Goal: Task Accomplishment & Management: Complete application form

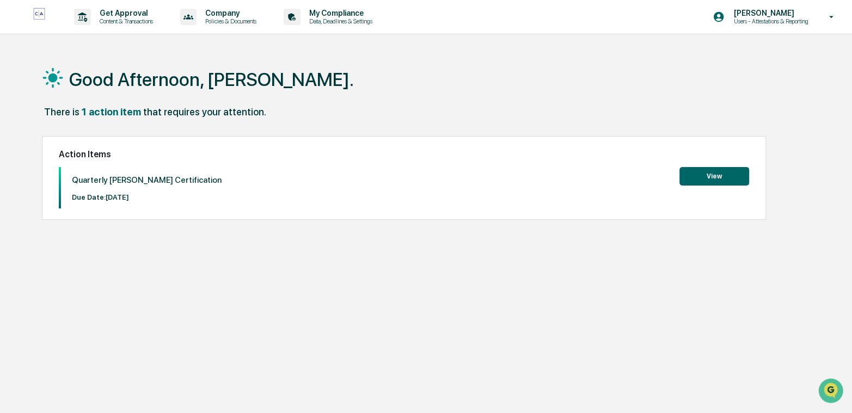
click at [713, 180] on button "View" at bounding box center [715, 176] width 70 height 19
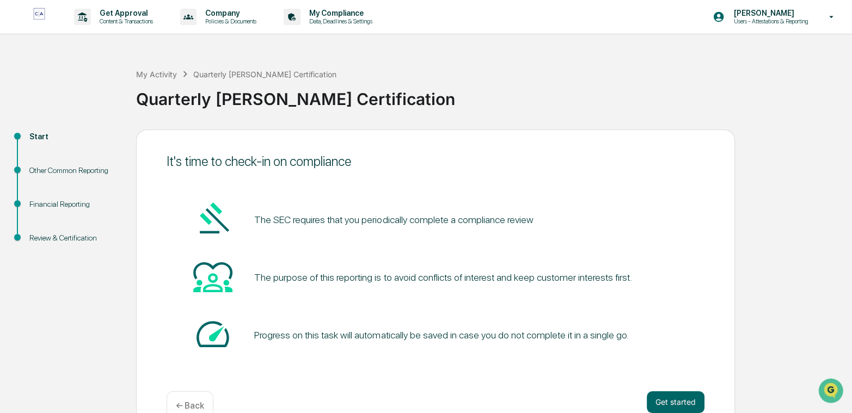
click at [662, 395] on button "Get started" at bounding box center [676, 403] width 58 height 22
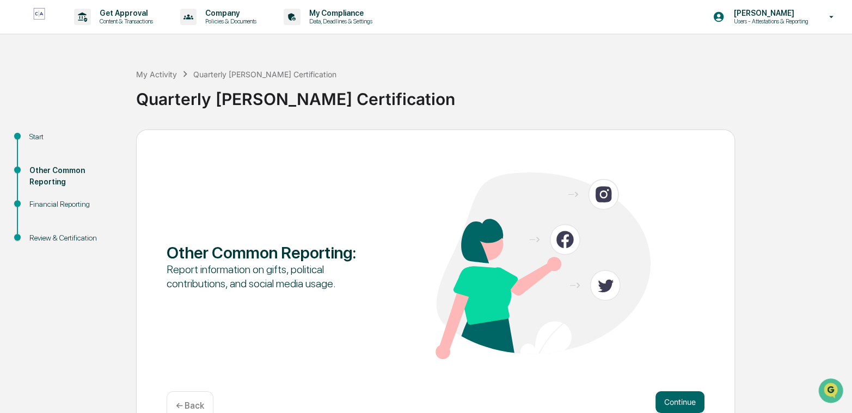
click at [685, 407] on button "Continue" at bounding box center [680, 403] width 49 height 22
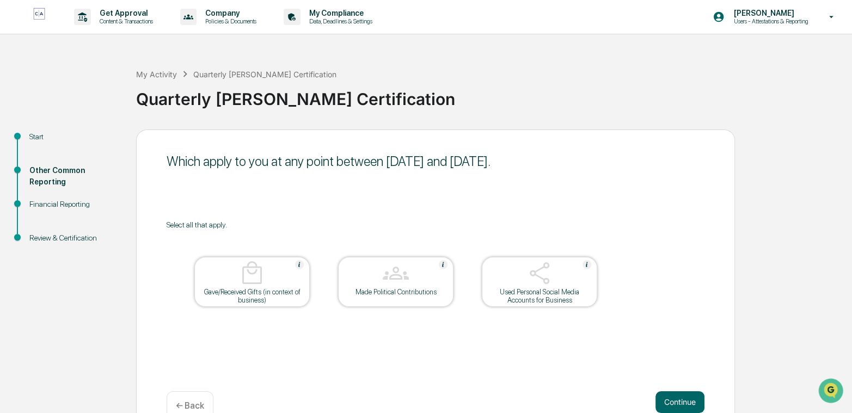
click at [675, 398] on button "Continue" at bounding box center [680, 403] width 49 height 22
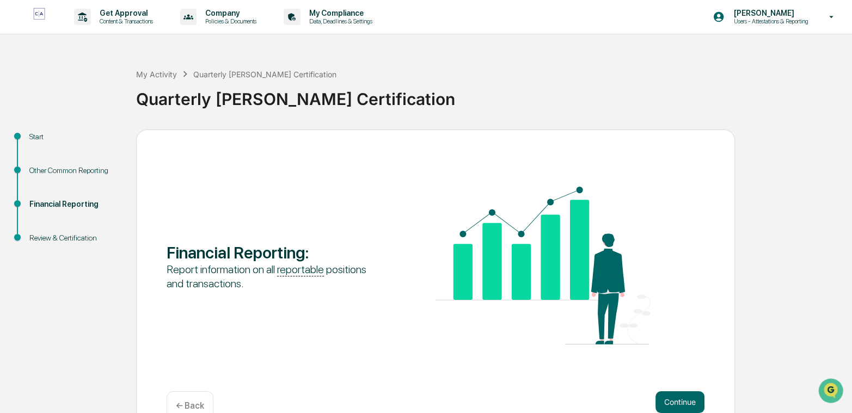
click at [675, 398] on button "Continue" at bounding box center [680, 403] width 49 height 22
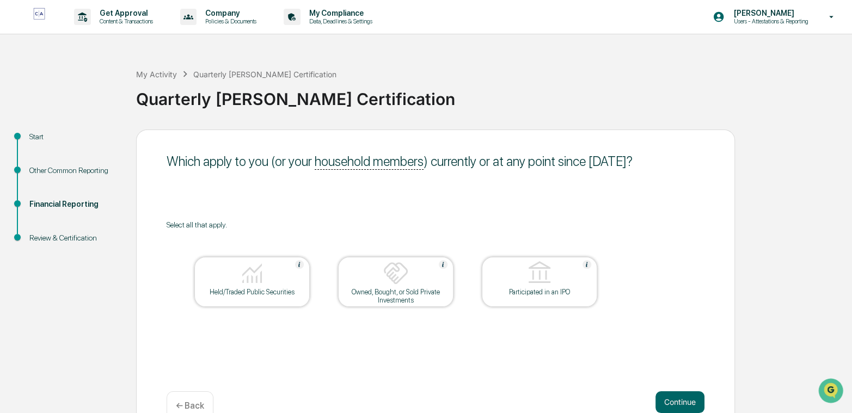
click at [675, 398] on button "Continue" at bounding box center [680, 403] width 49 height 22
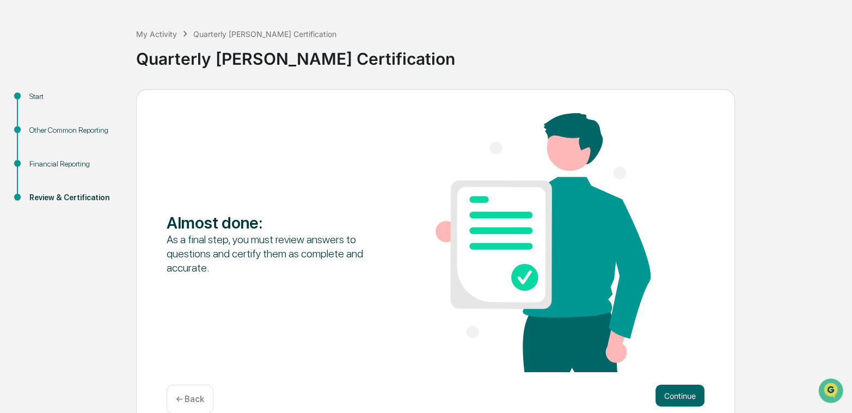
scroll to position [59, 0]
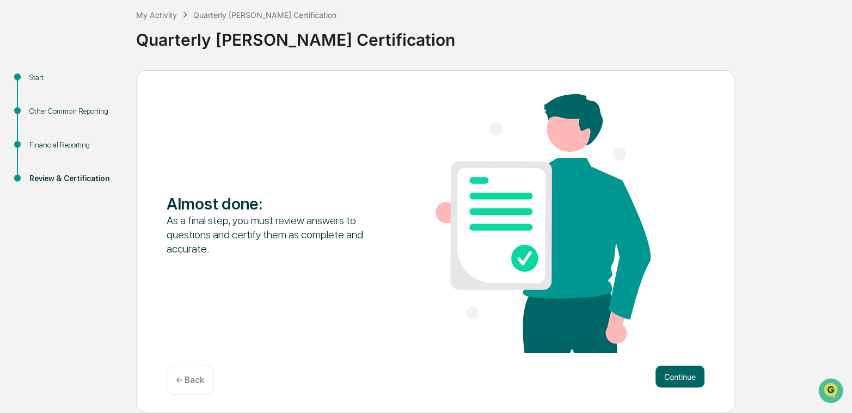
click at [691, 377] on button "Continue" at bounding box center [680, 377] width 49 height 22
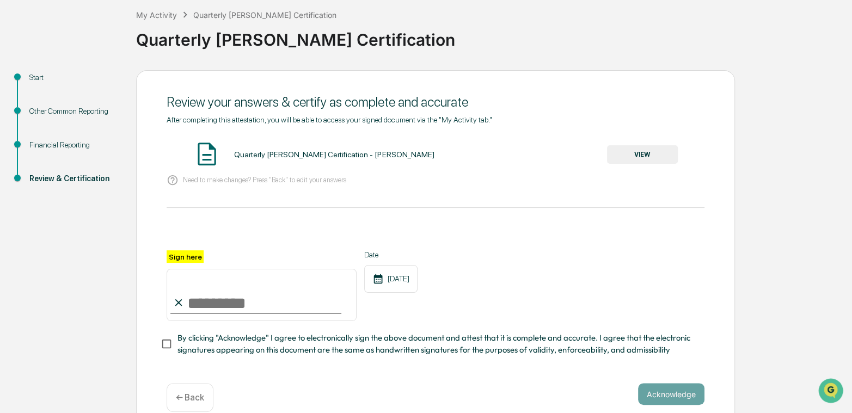
click at [643, 156] on button "VIEW" at bounding box center [642, 154] width 71 height 19
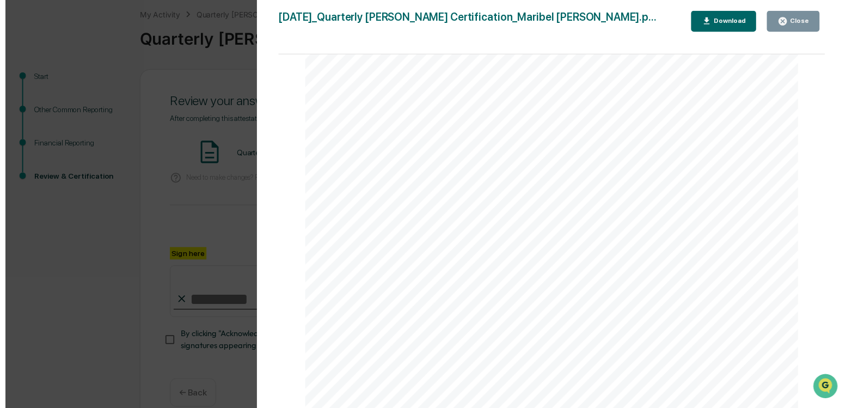
scroll to position [1858, 0]
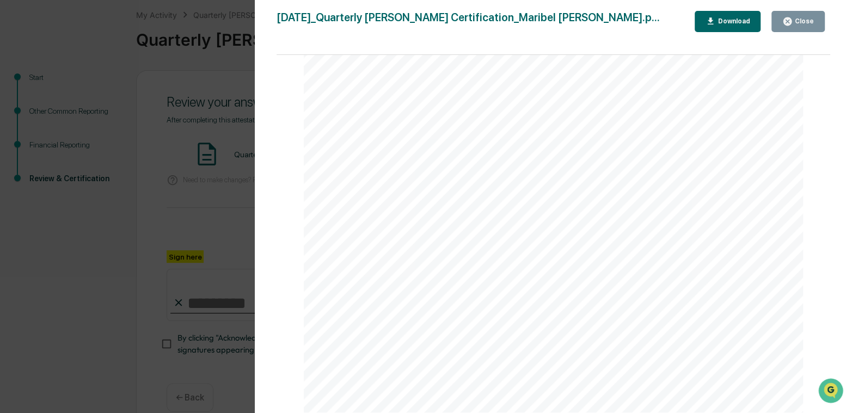
click at [797, 26] on div "Close" at bounding box center [799, 21] width 32 height 10
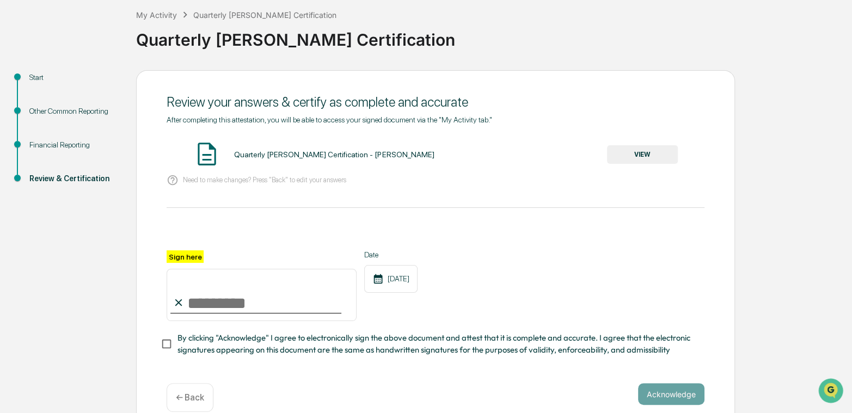
click at [182, 306] on icon at bounding box center [179, 303] width 12 height 12
click at [196, 306] on input "Sign here" at bounding box center [262, 295] width 190 height 52
type input "**********"
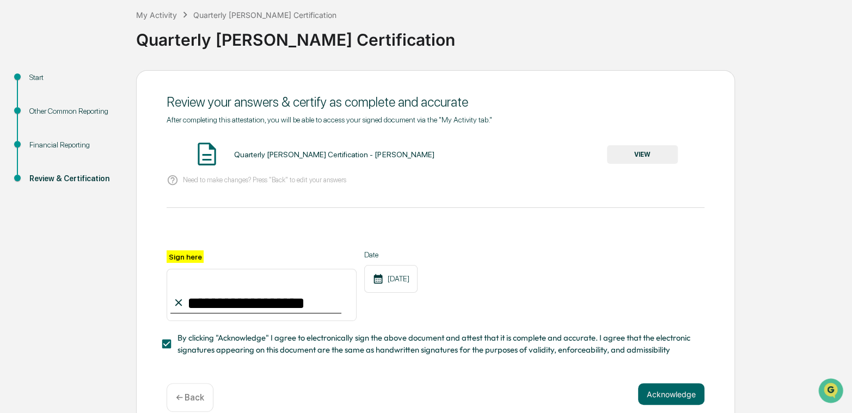
click at [659, 397] on button "Acknowledge" at bounding box center [671, 394] width 66 height 22
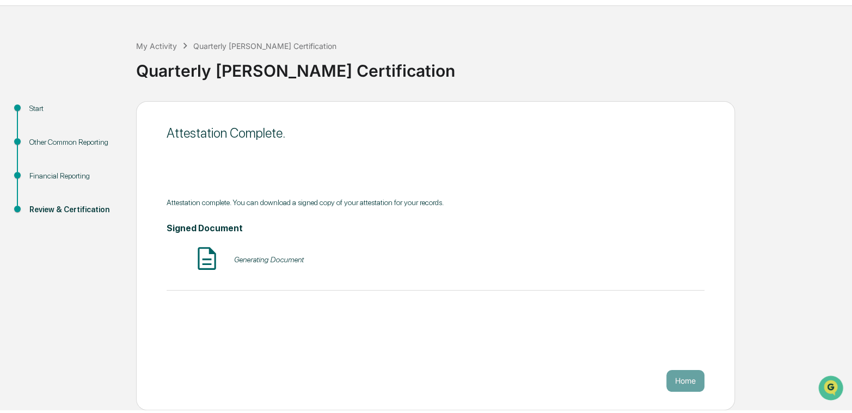
scroll to position [25, 0]
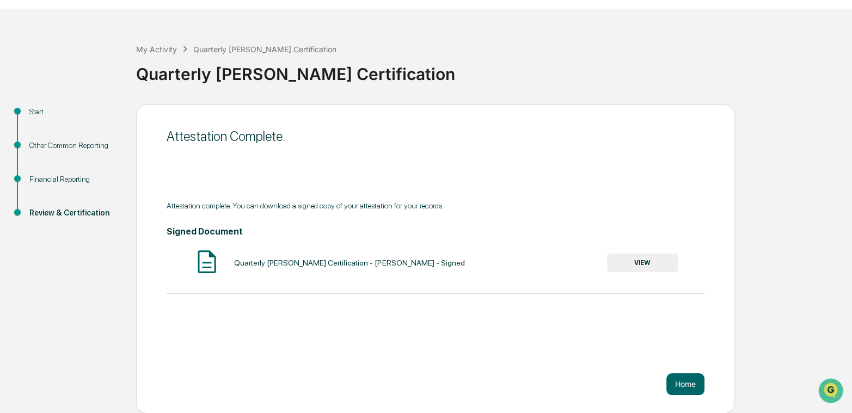
click at [628, 266] on button "VIEW" at bounding box center [642, 263] width 71 height 19
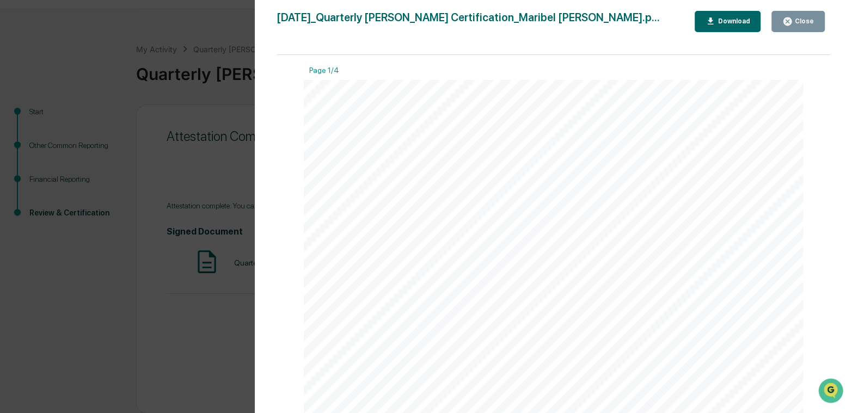
click at [735, 19] on div "Download" at bounding box center [733, 21] width 34 height 8
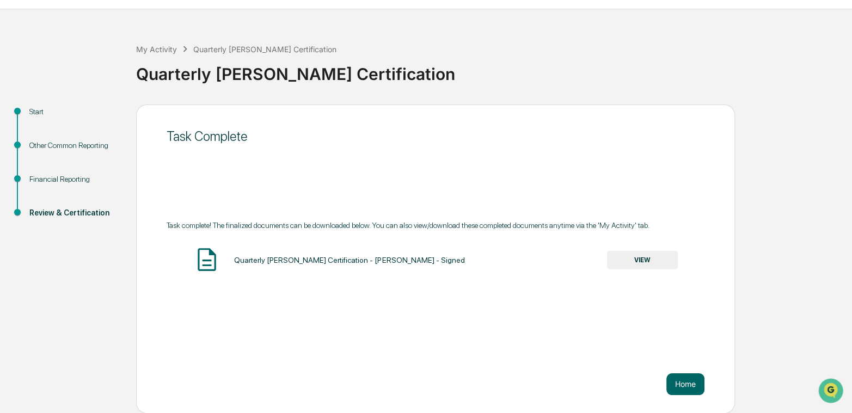
click at [679, 382] on button "Home" at bounding box center [686, 385] width 38 height 22
